Goal: Task Accomplishment & Management: Manage account settings

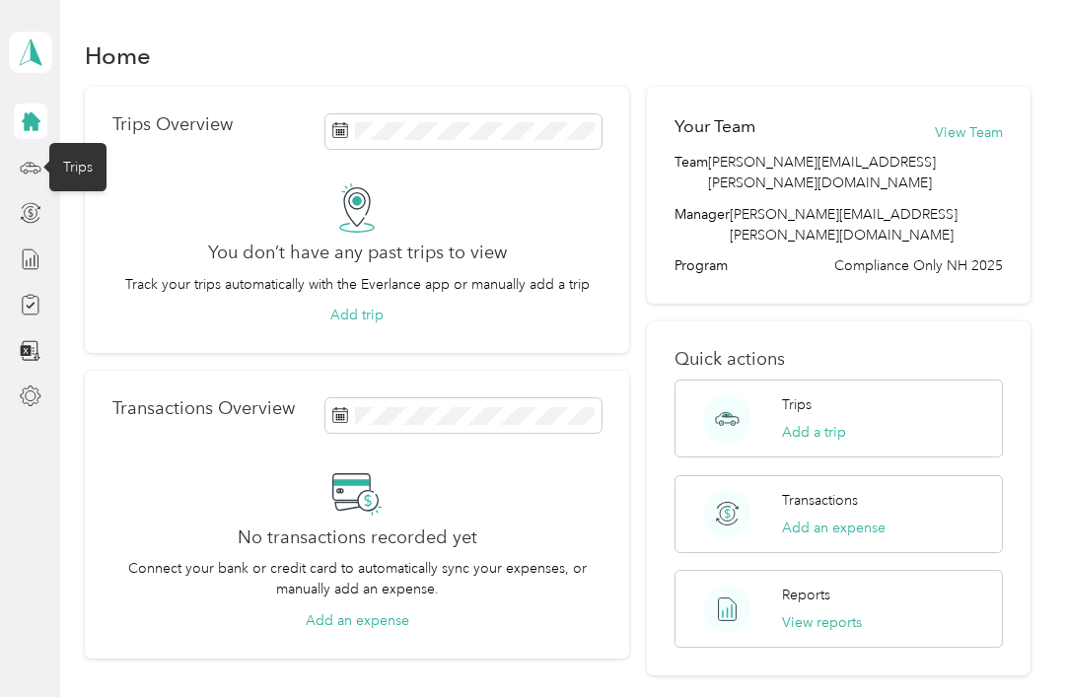
click at [35, 170] on circle at bounding box center [36, 172] width 4 height 4
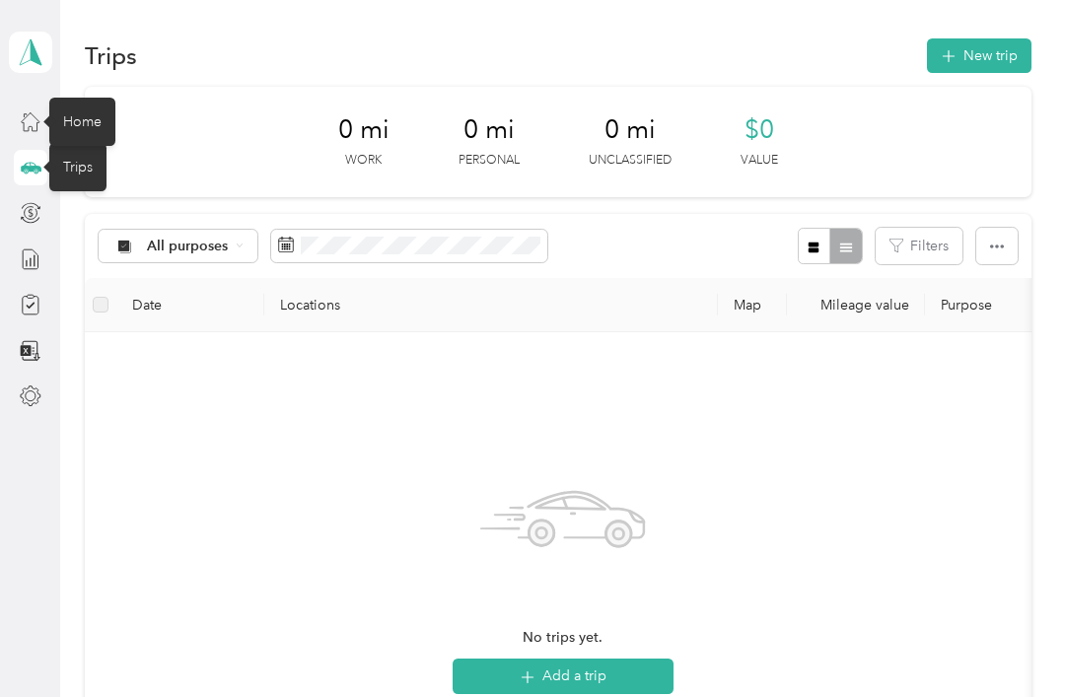
click at [39, 122] on icon at bounding box center [31, 121] width 22 height 22
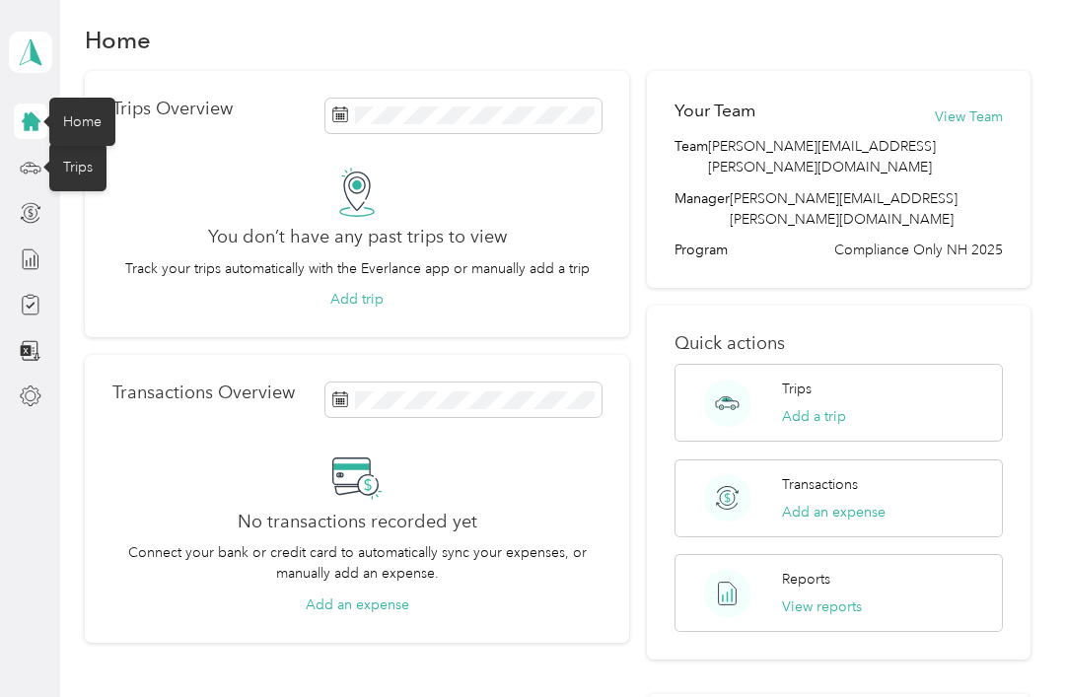
scroll to position [17, 0]
click at [40, 399] on icon at bounding box center [31, 396] width 22 height 22
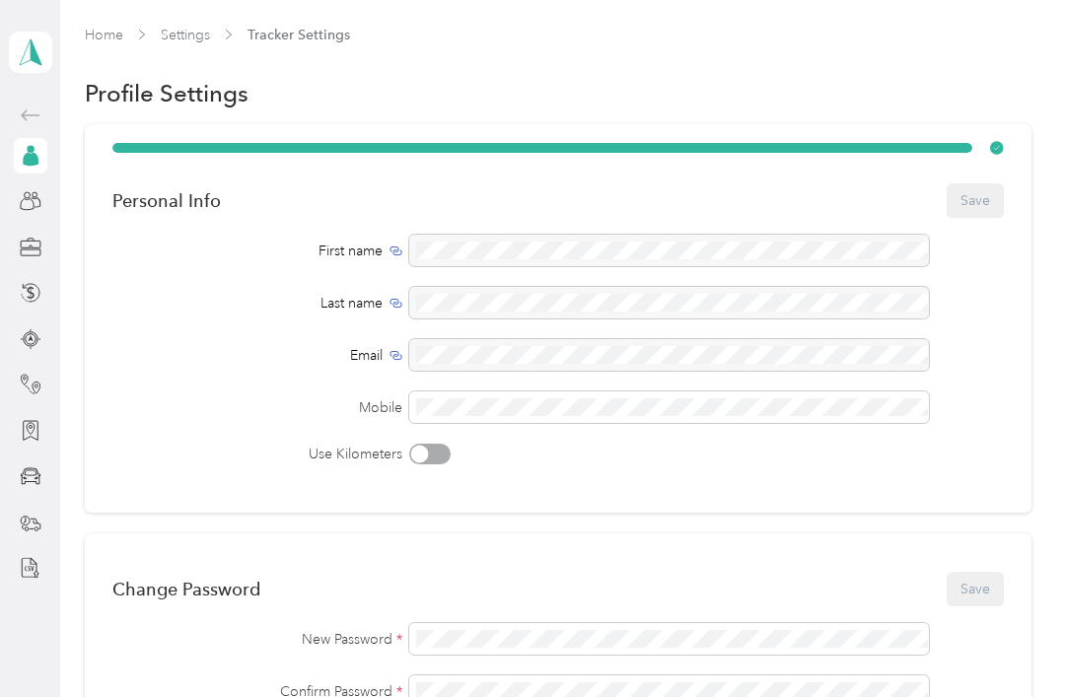
click at [31, 205] on icon at bounding box center [31, 201] width 22 height 22
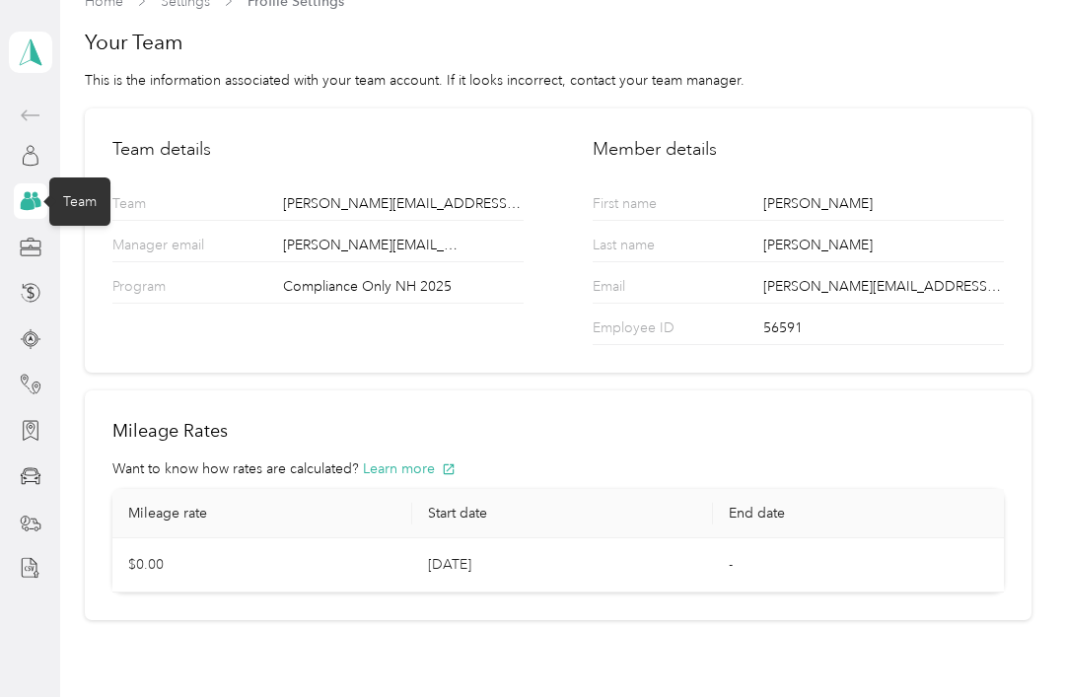
scroll to position [33, 0]
click at [29, 486] on icon at bounding box center [31, 476] width 22 height 22
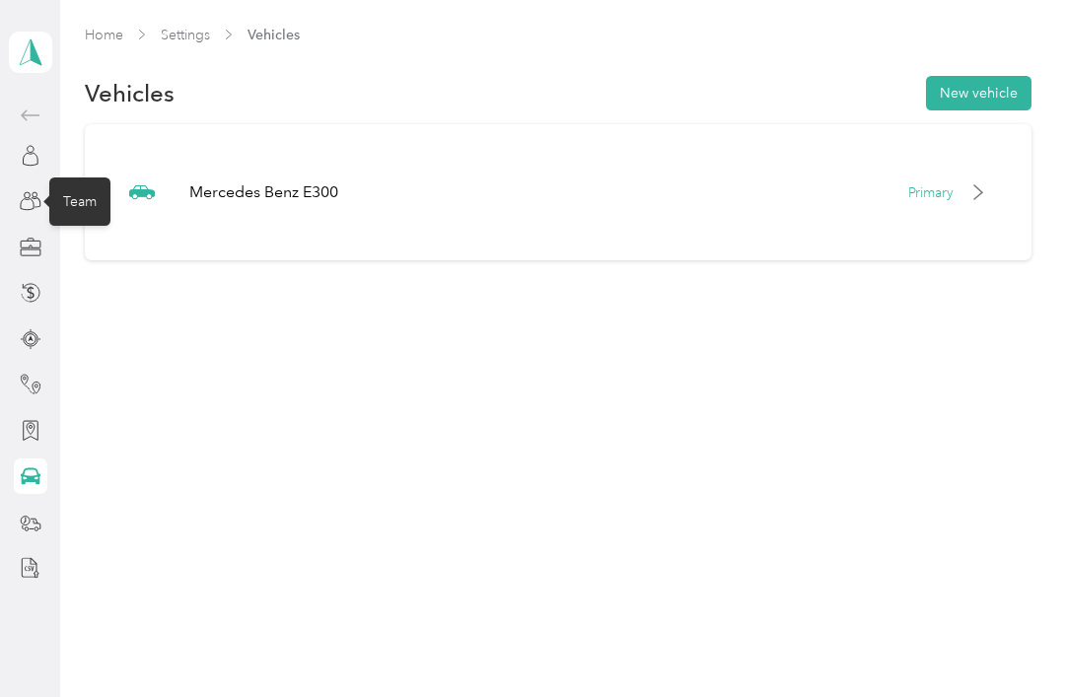
click at [40, 476] on icon at bounding box center [31, 476] width 22 height 22
click at [964, 194] on div "Primary" at bounding box center [947, 192] width 79 height 21
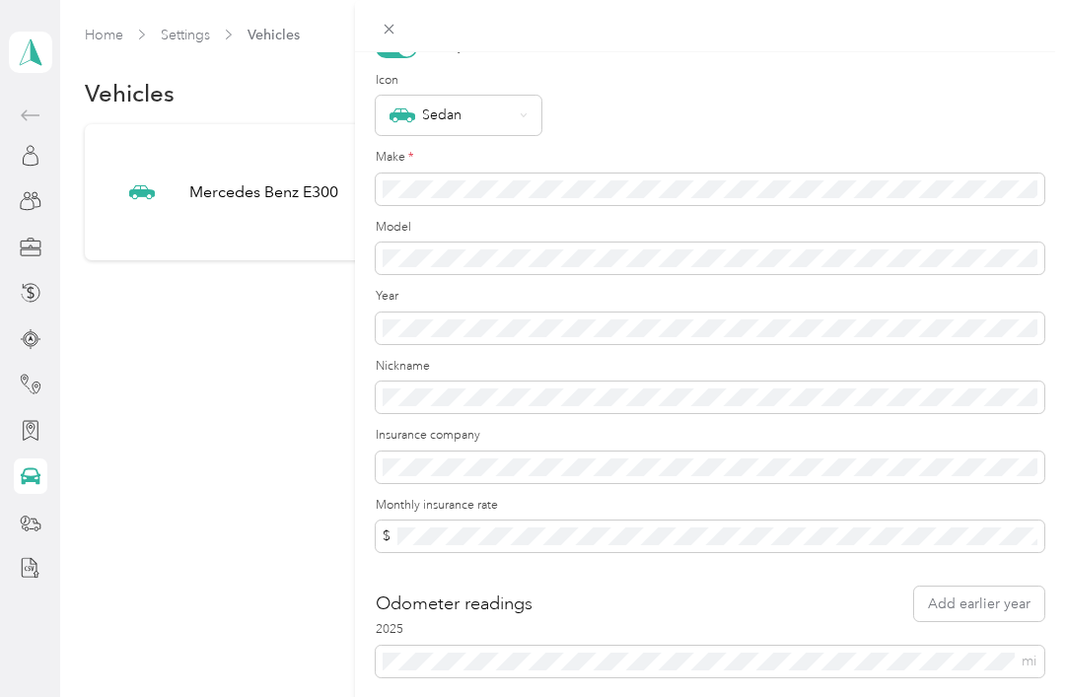
scroll to position [80, 0]
click at [802, 132] on div "Sedan" at bounding box center [710, 116] width 668 height 39
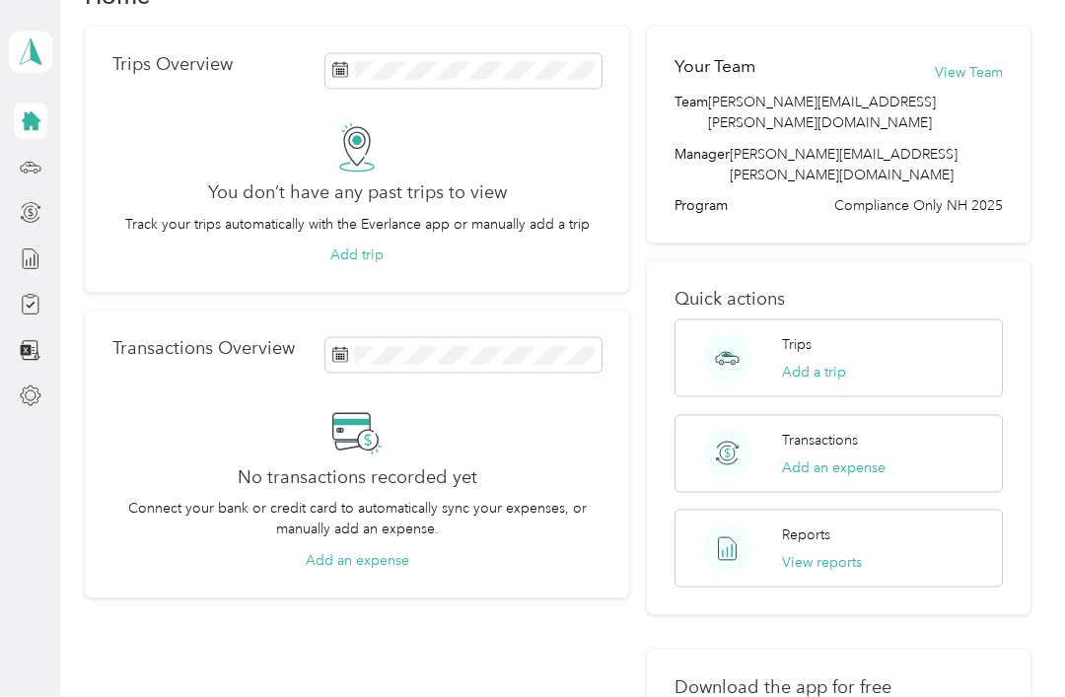
scroll to position [1, 0]
click at [35, 405] on icon at bounding box center [31, 396] width 22 height 22
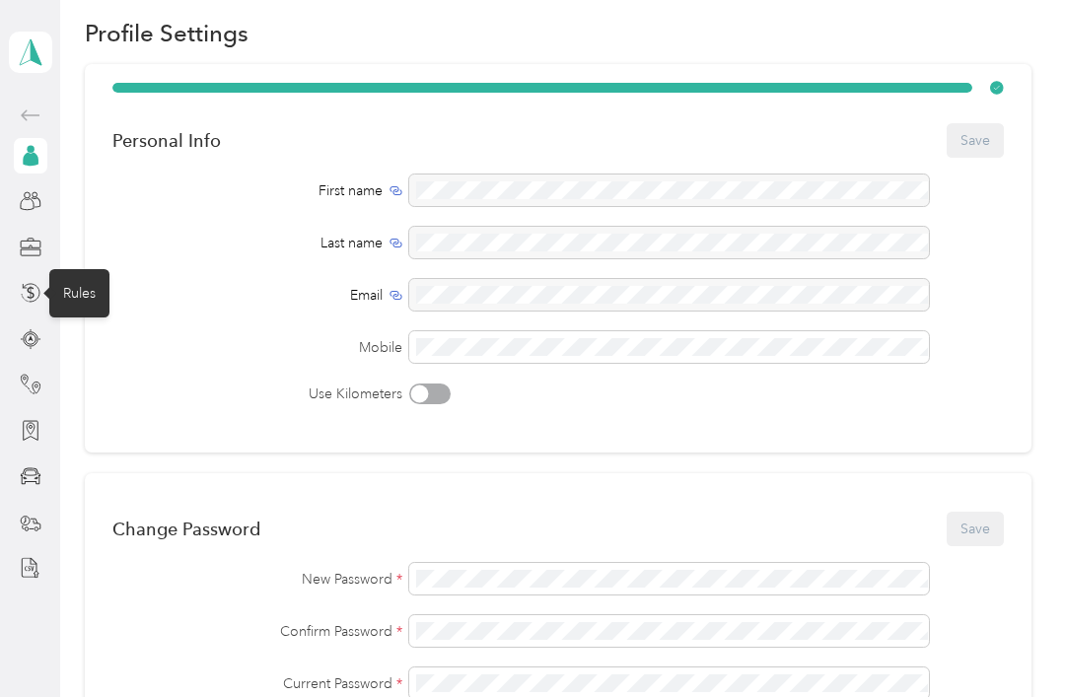
click at [35, 302] on icon at bounding box center [31, 293] width 22 height 22
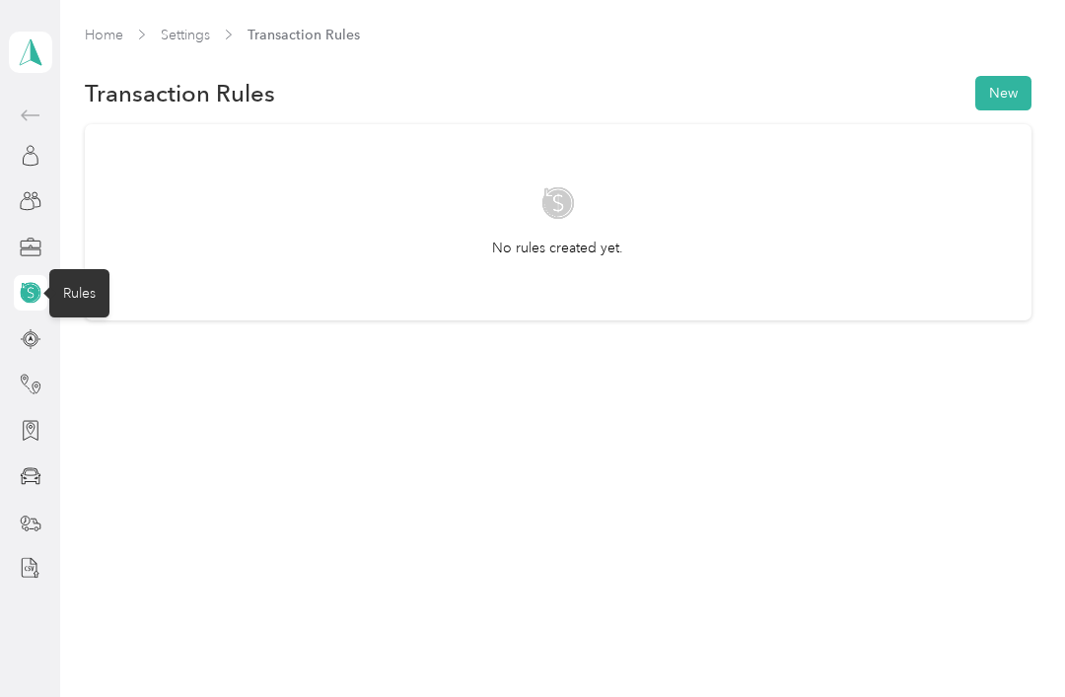
click at [44, 470] on div at bounding box center [31, 475] width 34 height 35
